Goal: Task Accomplishment & Management: Use online tool/utility

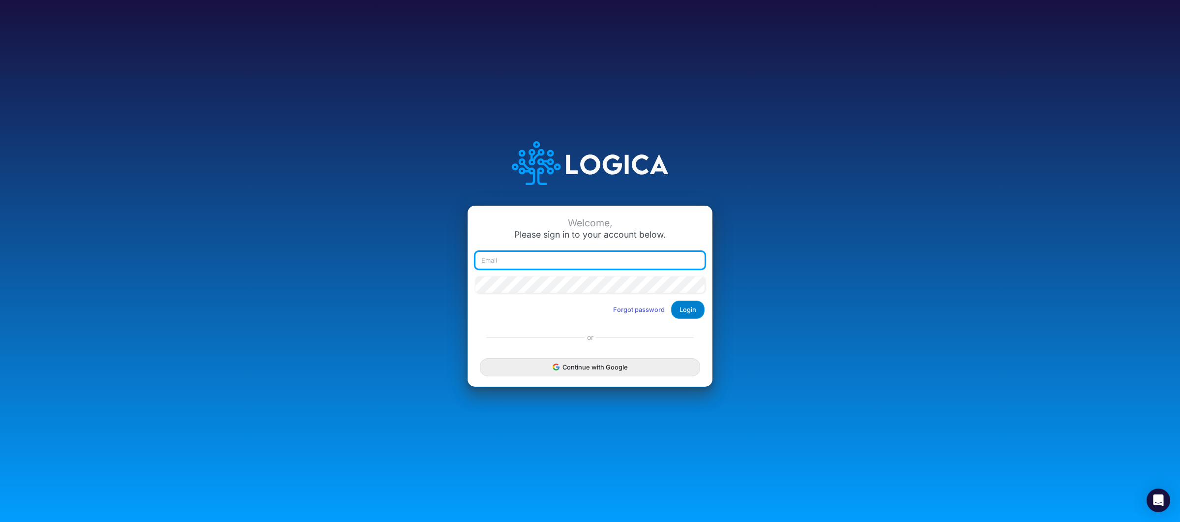
type input "raphael.jordao@recargapay.com"
click at [685, 308] on button "Login" at bounding box center [687, 309] width 33 height 18
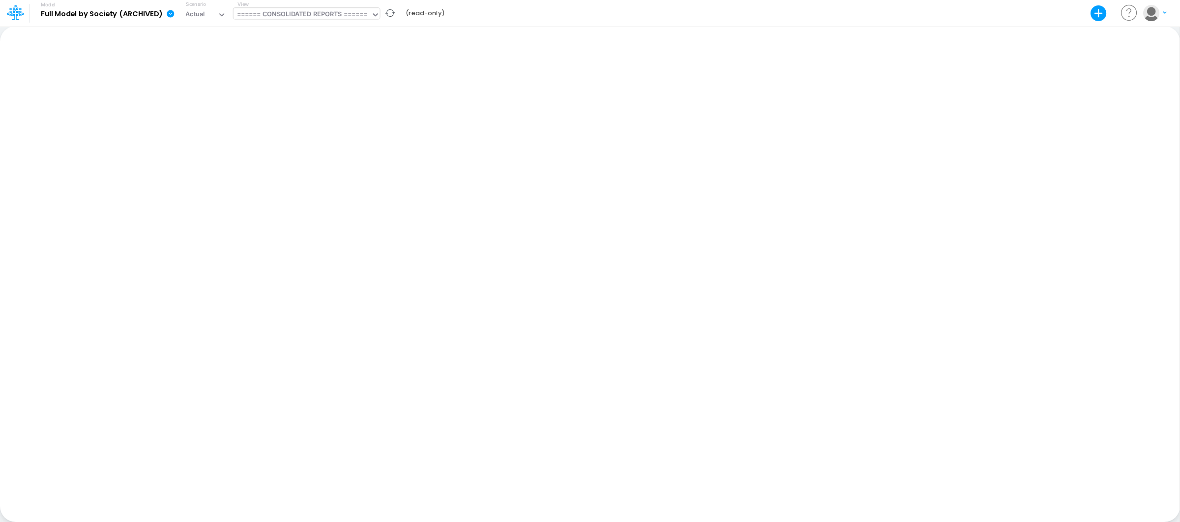
click at [344, 18] on div "====== CONSOLIDATED REPORTS ======" at bounding box center [302, 14] width 131 height 11
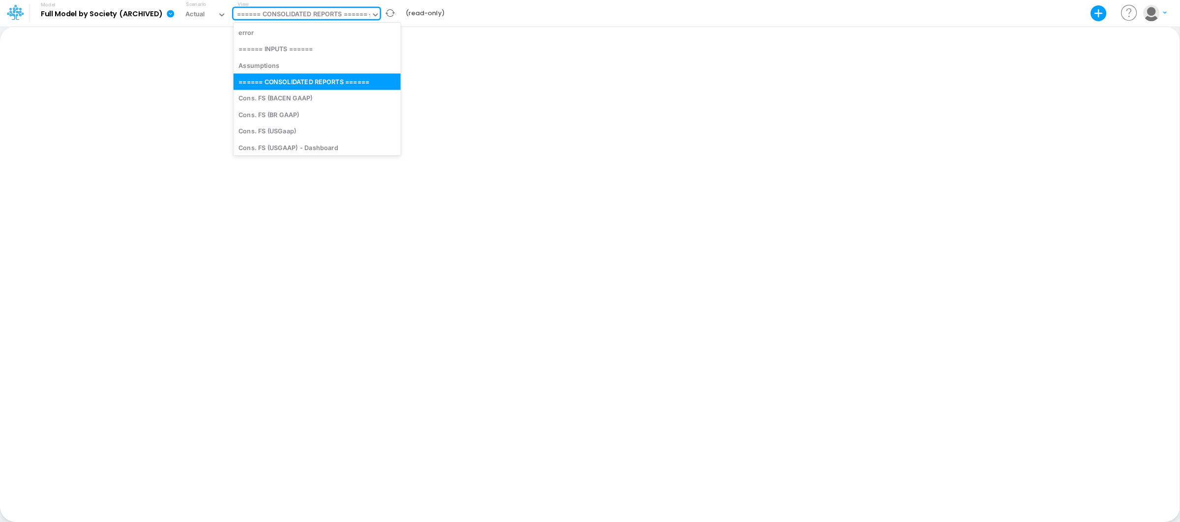
type input "fx"
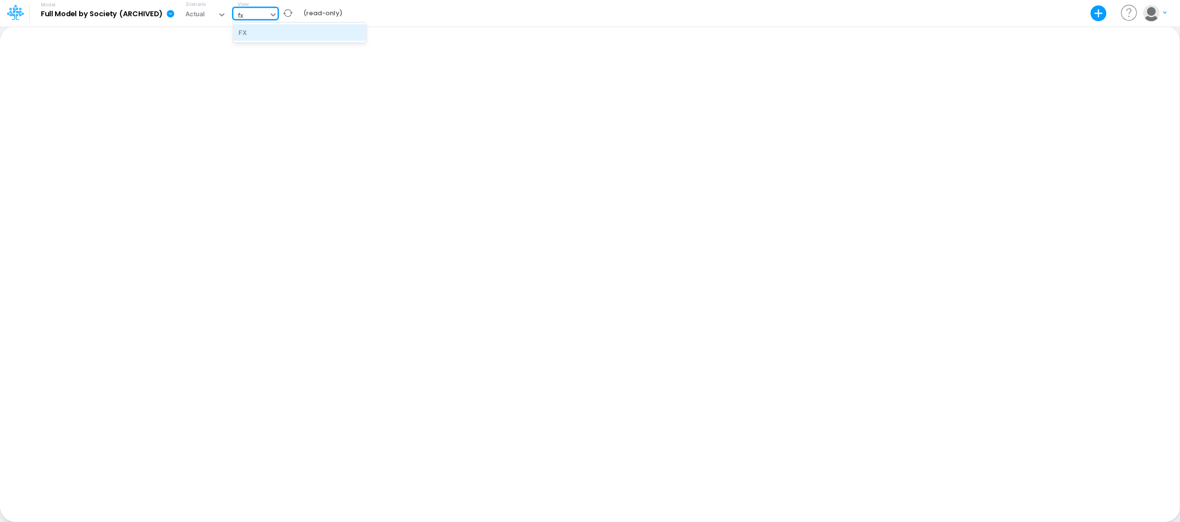
click at [262, 34] on div "FX" at bounding box center [300, 32] width 133 height 16
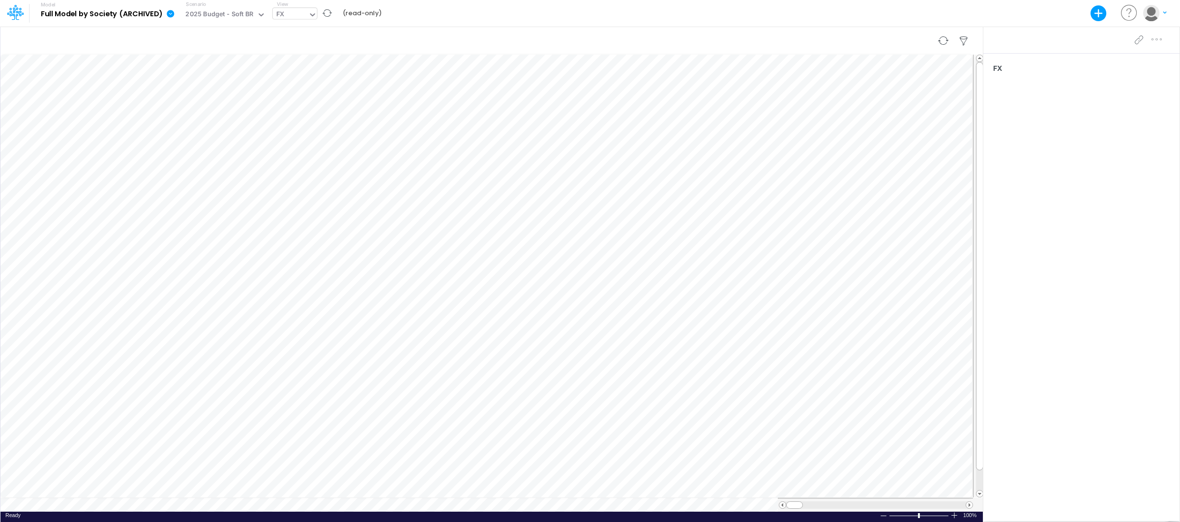
scroll to position [0, 0]
click at [286, 10] on div at bounding box center [286, 15] width 1 height 11
type input "s"
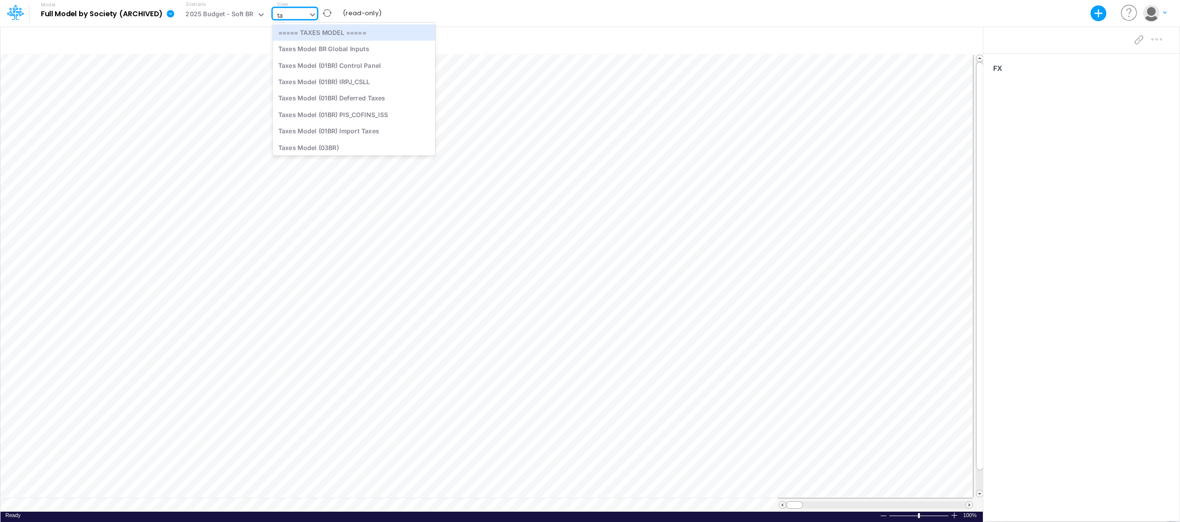
type input "t"
type input "r"
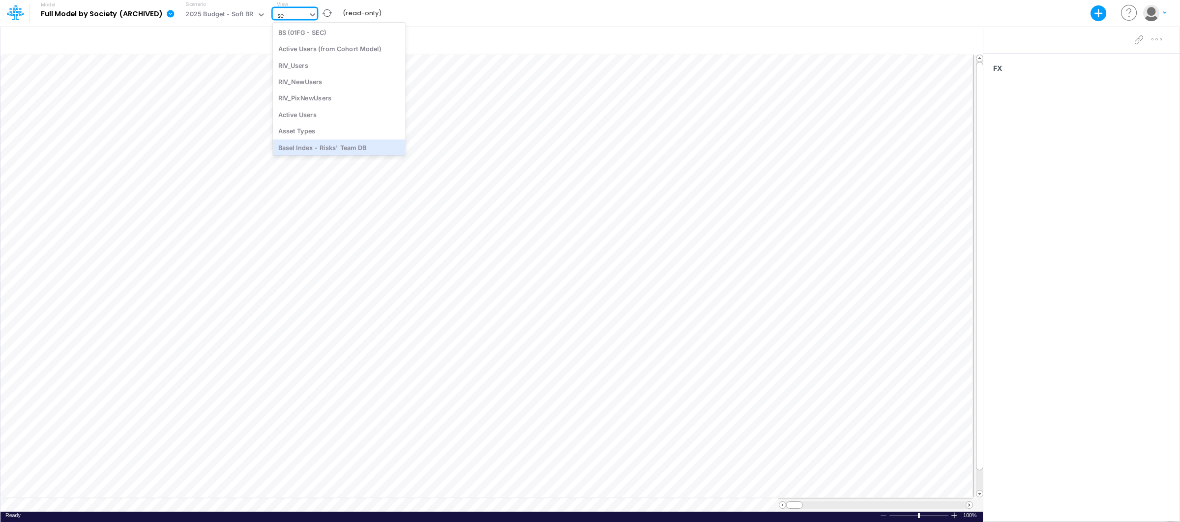
type input "s"
click at [288, 19] on div "FX" at bounding box center [290, 15] width 35 height 15
click at [371, 70] on div "Assumptions" at bounding box center [356, 65] width 167 height 16
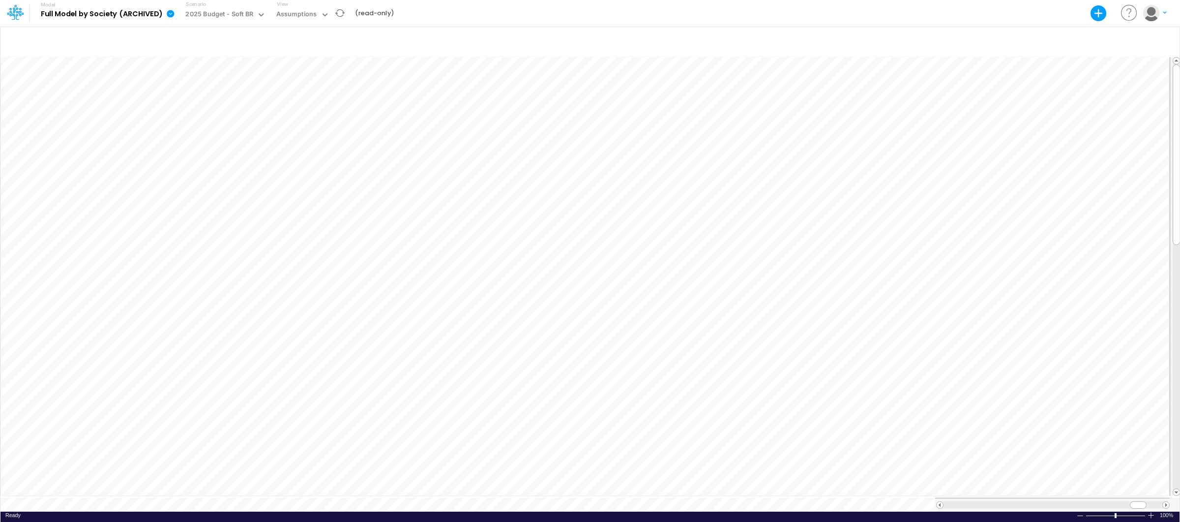
scroll to position [0, 0]
